Goal: Transaction & Acquisition: Purchase product/service

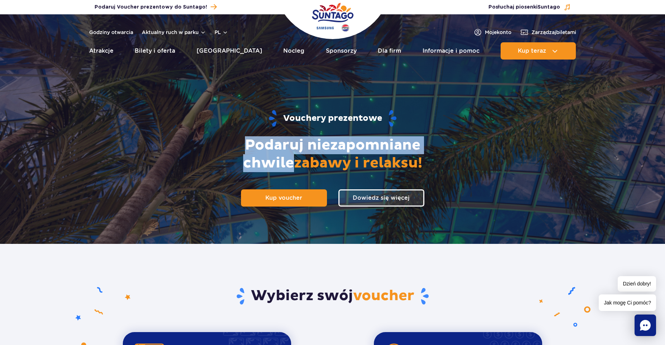
drag, startPoint x: 219, startPoint y: 144, endPoint x: 444, endPoint y: 140, distance: 224.6
click at [444, 140] on h2 "Podaruj niezapomniane chwile zabawy i relaksu!" at bounding box center [332, 154] width 251 height 36
click at [225, 152] on h2 "Podaruj niezapomniane chwile zabawy i relaksu!" at bounding box center [332, 154] width 251 height 36
drag, startPoint x: 221, startPoint y: 145, endPoint x: 443, endPoint y: 145, distance: 222.8
click at [443, 145] on h2 "Podaruj niezapomniane chwile zabawy i relaksu!" at bounding box center [332, 154] width 251 height 36
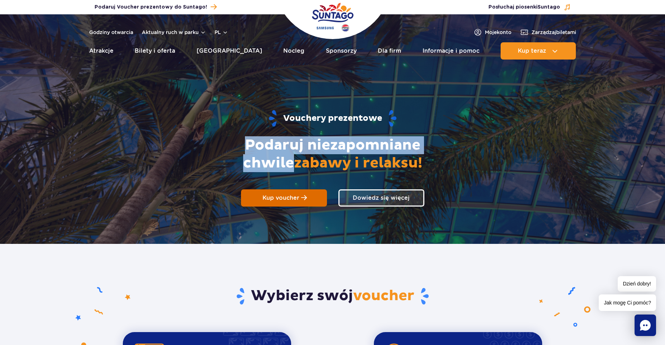
click at [283, 202] on link "Kup voucher" at bounding box center [284, 197] width 86 height 17
click at [297, 202] on link "Kup voucher" at bounding box center [284, 197] width 86 height 17
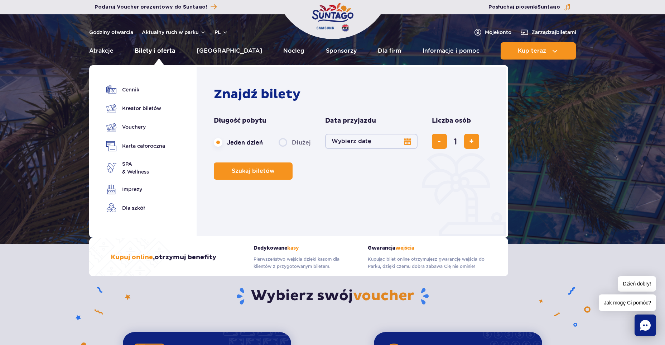
click at [156, 50] on link "Bilety i oferta" at bounding box center [155, 50] width 40 height 17
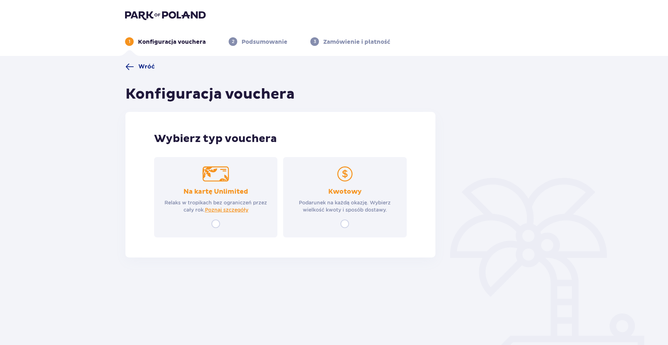
click at [218, 225] on input "radio" at bounding box center [215, 223] width 9 height 9
radio input "true"
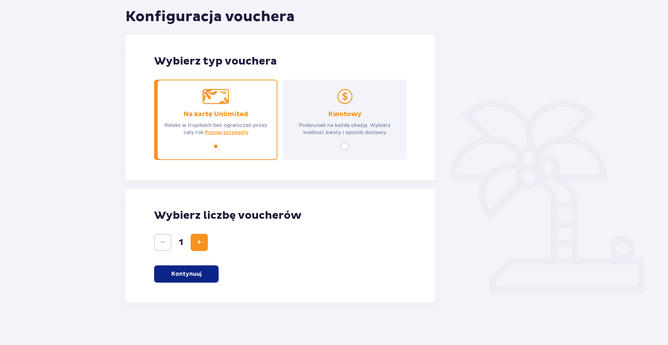
scroll to position [78, 0]
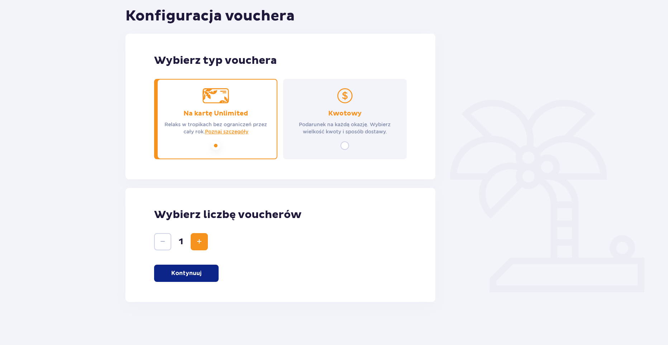
click at [200, 242] on span "Zwiększ" at bounding box center [199, 241] width 9 height 9
click at [198, 246] on button "Zwiększ" at bounding box center [199, 241] width 17 height 17
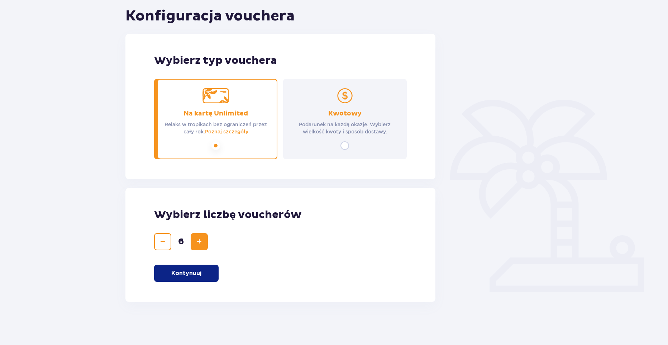
click at [163, 242] on span "Zmniejsz" at bounding box center [162, 241] width 9 height 9
click at [161, 237] on span "Zmniejsz" at bounding box center [162, 241] width 9 height 9
click at [181, 267] on button "Kontynuuj" at bounding box center [186, 272] width 64 height 17
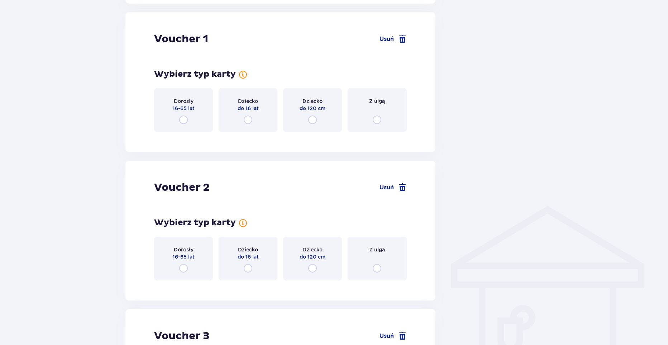
scroll to position [380, 0]
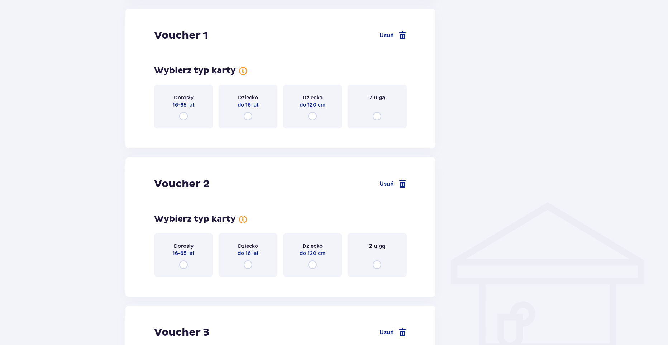
click at [180, 114] on input "radio" at bounding box center [183, 116] width 9 height 9
radio input "true"
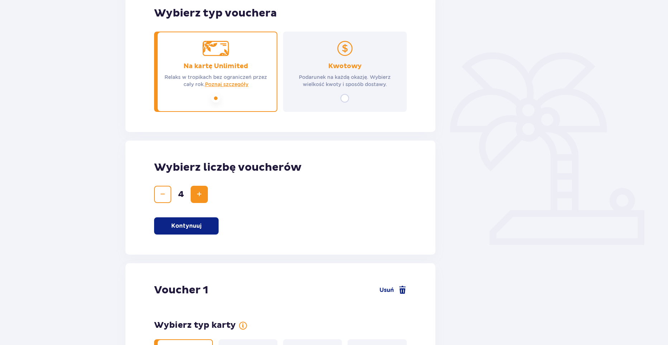
scroll to position [0, 0]
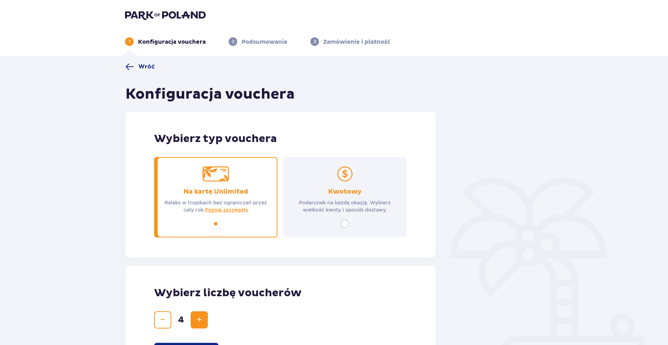
click at [148, 42] on p "Konfiguracja vouchera" at bounding box center [172, 42] width 68 height 8
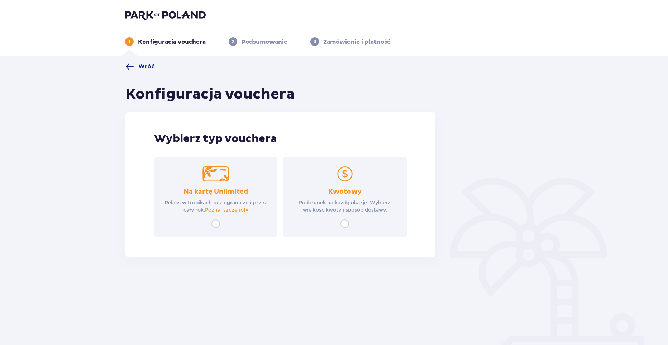
click at [348, 223] on input "radio" at bounding box center [344, 223] width 9 height 9
radio input "true"
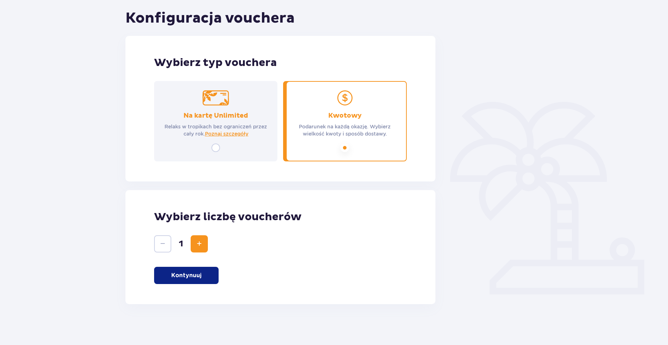
scroll to position [78, 0]
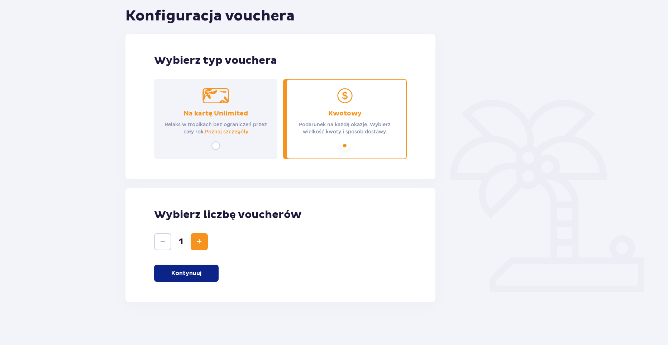
click at [201, 242] on span "Zwiększ" at bounding box center [199, 241] width 9 height 9
click at [202, 270] on button "Kontynuuj" at bounding box center [186, 272] width 64 height 17
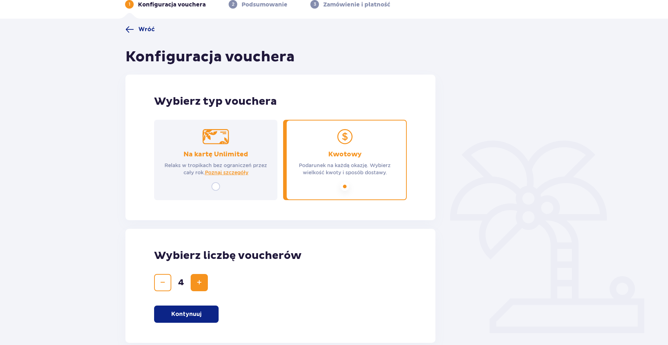
scroll to position [0, 0]
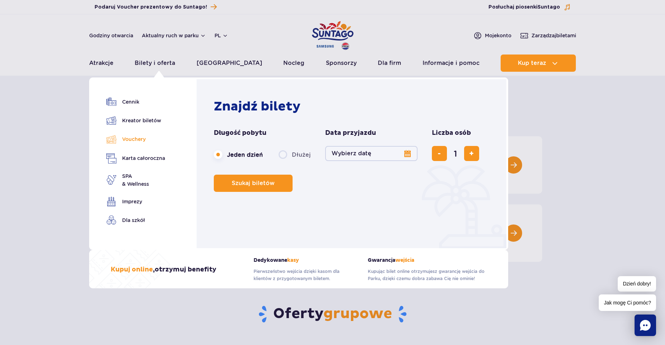
click at [141, 138] on link "Vouchery" at bounding box center [135, 139] width 59 height 10
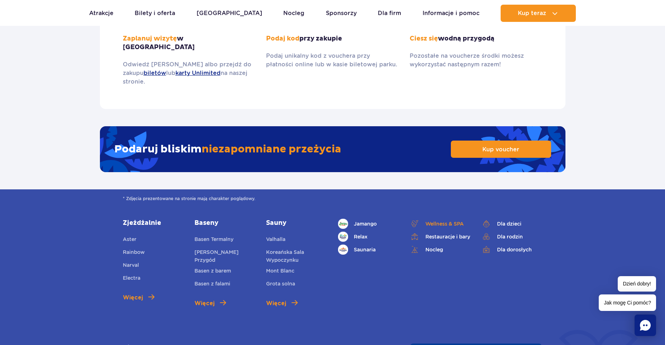
scroll to position [1075, 0]
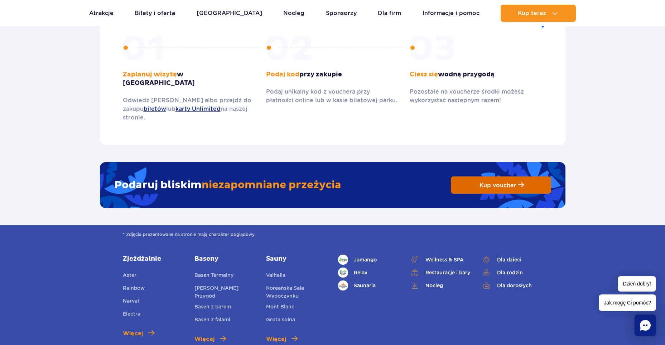
click at [491, 176] on link "Kup voucher" at bounding box center [501, 184] width 100 height 17
